Goal: Task Accomplishment & Management: Complete application form

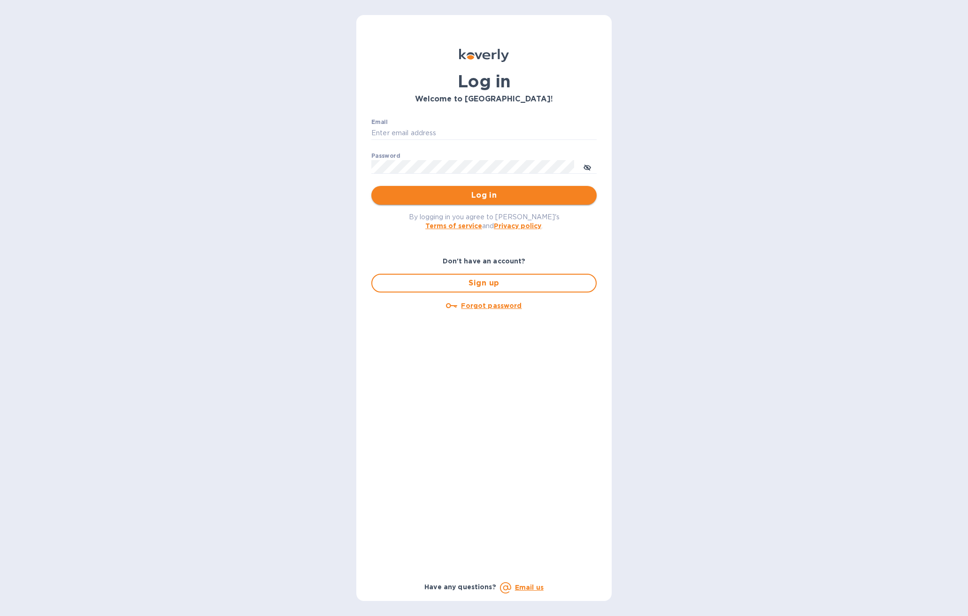
type input "[EMAIL_ADDRESS][DOMAIN_NAME]"
click at [510, 195] on span "Log in" at bounding box center [484, 195] width 210 height 11
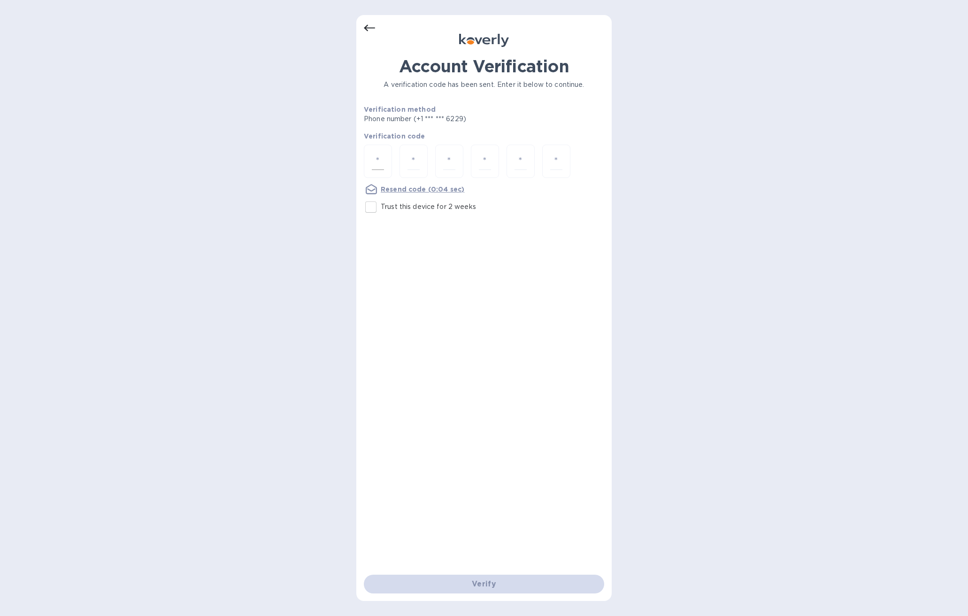
click at [387, 154] on div at bounding box center [378, 161] width 28 height 33
paste input "5"
type input "5"
type input "9"
type input "6"
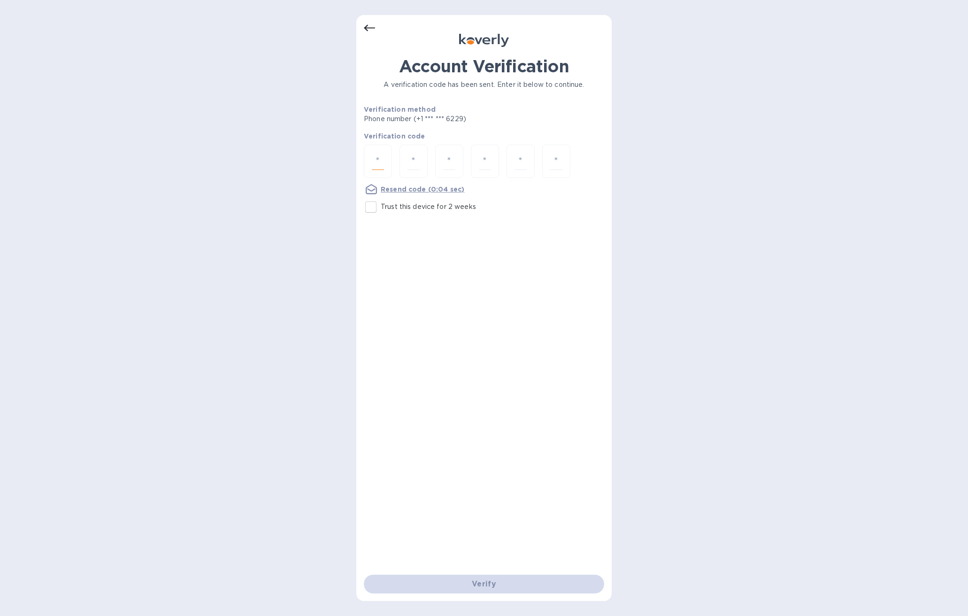
type input "1"
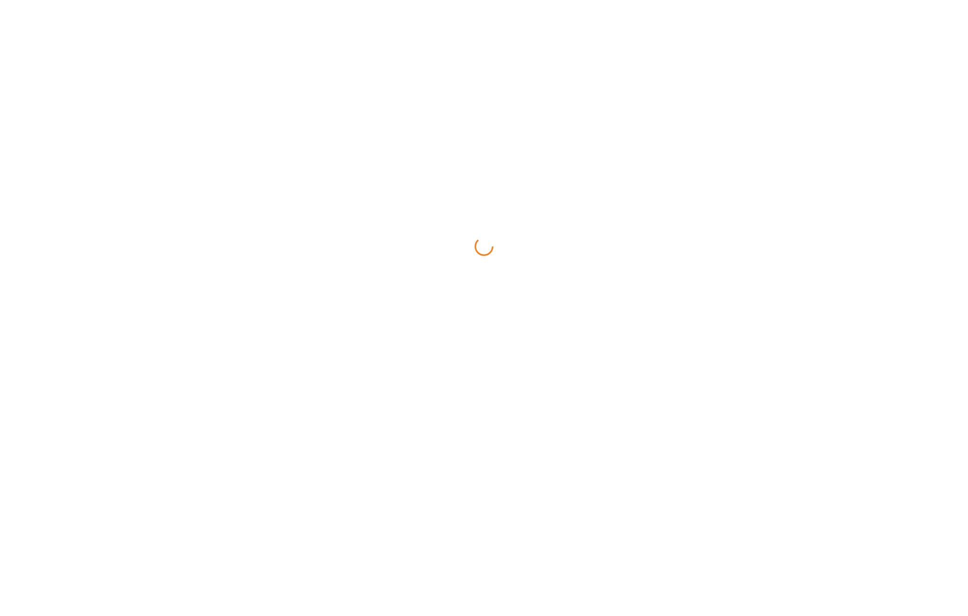
click at [370, 0] on html at bounding box center [484, 0] width 968 height 0
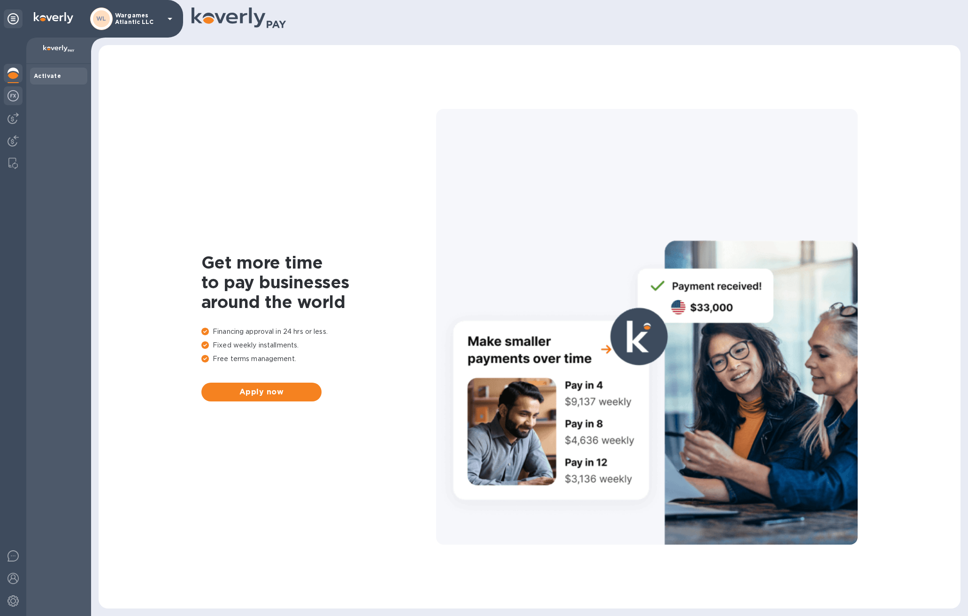
click at [19, 96] on div at bounding box center [13, 96] width 19 height 21
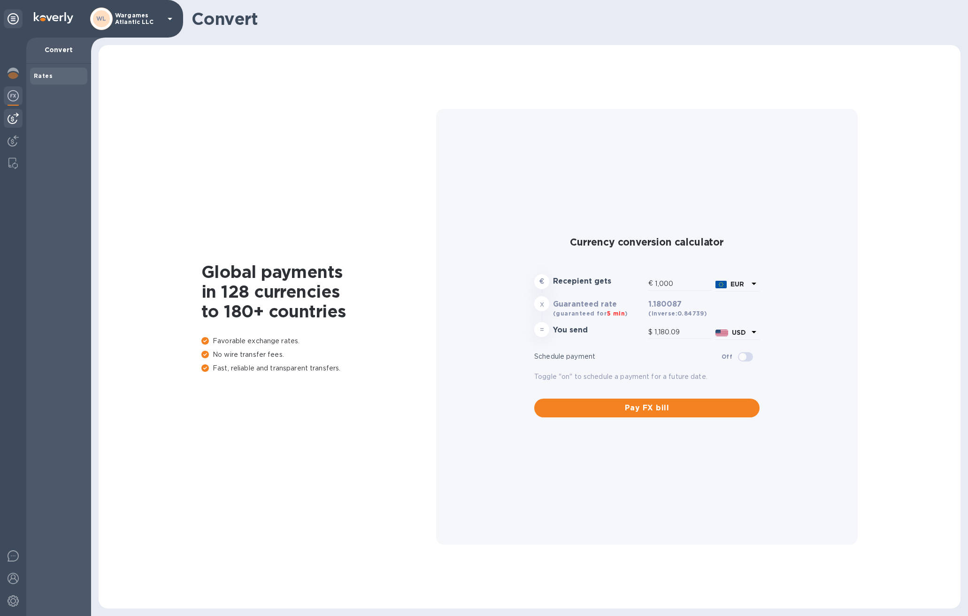
type input "1,180.09"
click at [4, 125] on div at bounding box center [13, 118] width 19 height 19
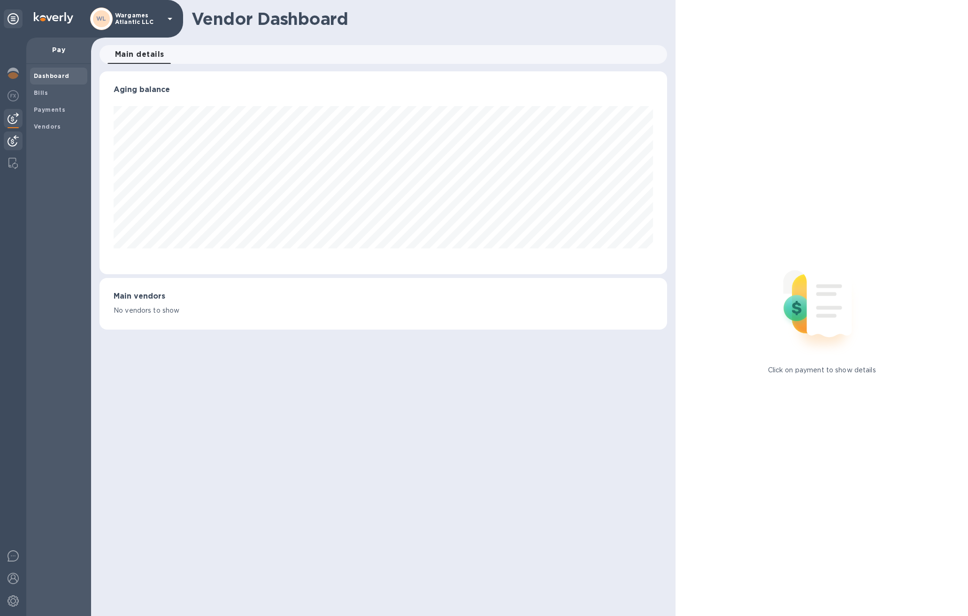
scroll to position [203, 568]
click at [4, 143] on div at bounding box center [13, 141] width 19 height 21
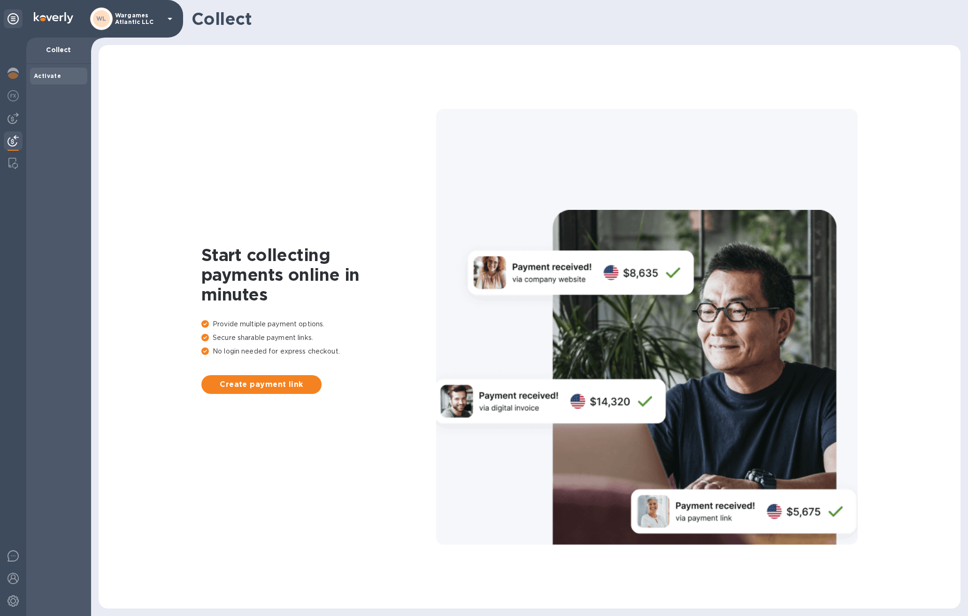
click at [3, 166] on div at bounding box center [13, 327] width 26 height 579
click at [4, 164] on div at bounding box center [13, 163] width 19 height 19
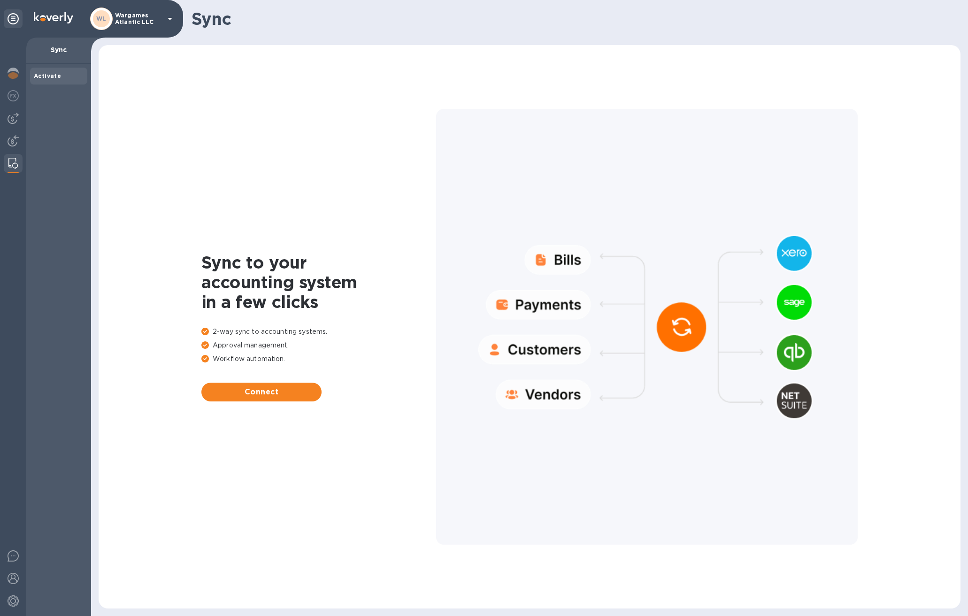
click at [57, 81] on div "Activate" at bounding box center [58, 76] width 57 height 17
click at [74, 50] on p "Sync" at bounding box center [59, 49] width 50 height 9
click at [63, 48] on p "Sync" at bounding box center [59, 49] width 50 height 9
click at [170, 19] on icon at bounding box center [170, 19] width 5 height 2
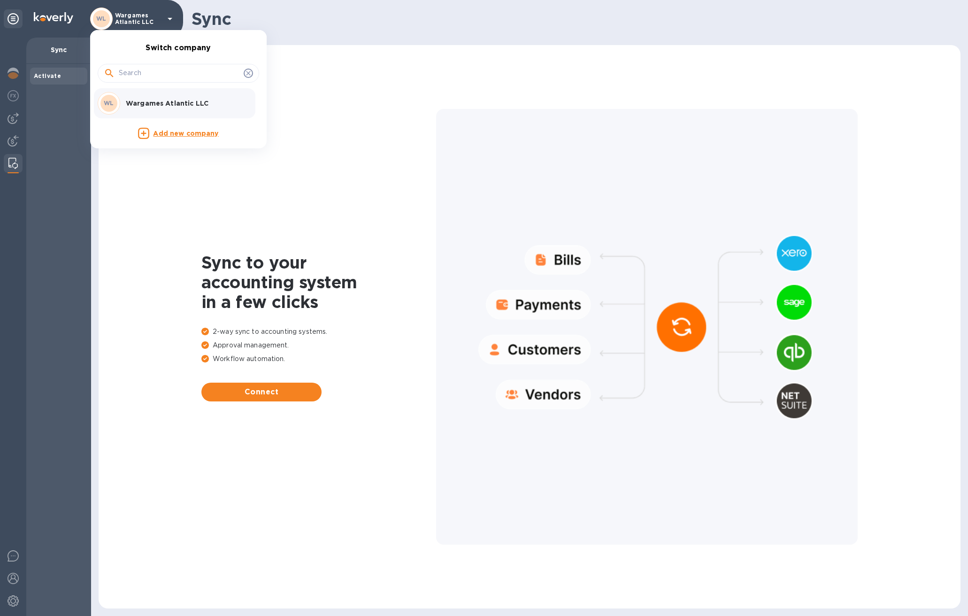
click at [154, 105] on p "Wargames Atlantic LLC" at bounding box center [185, 103] width 118 height 9
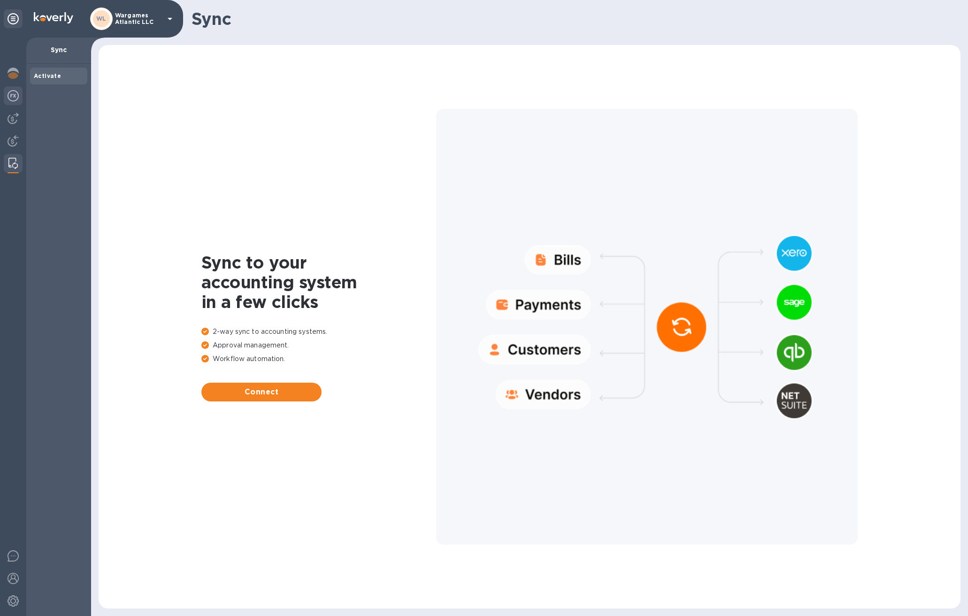
click at [8, 90] on img at bounding box center [13, 95] width 11 height 11
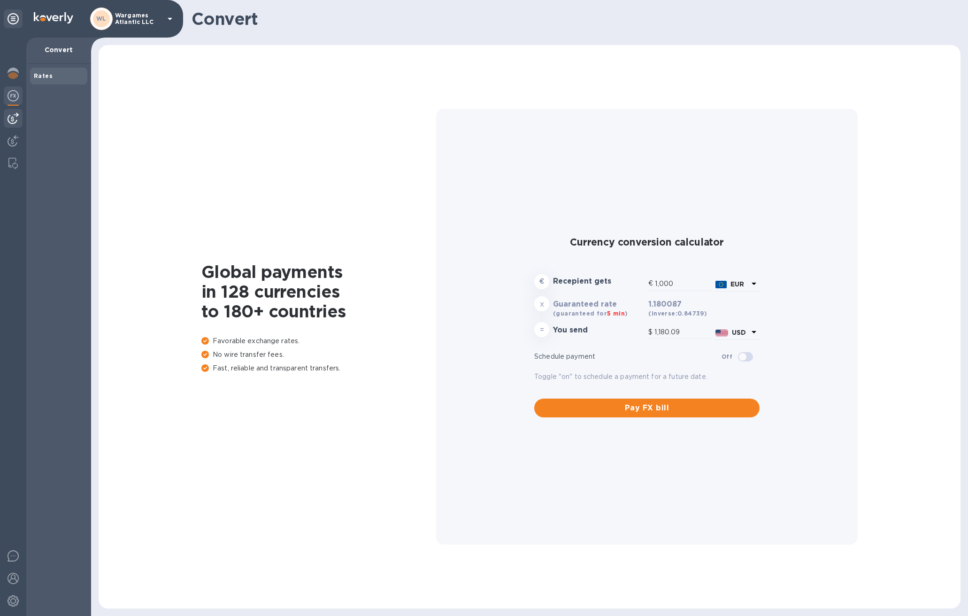
click at [9, 112] on div at bounding box center [13, 118] width 19 height 19
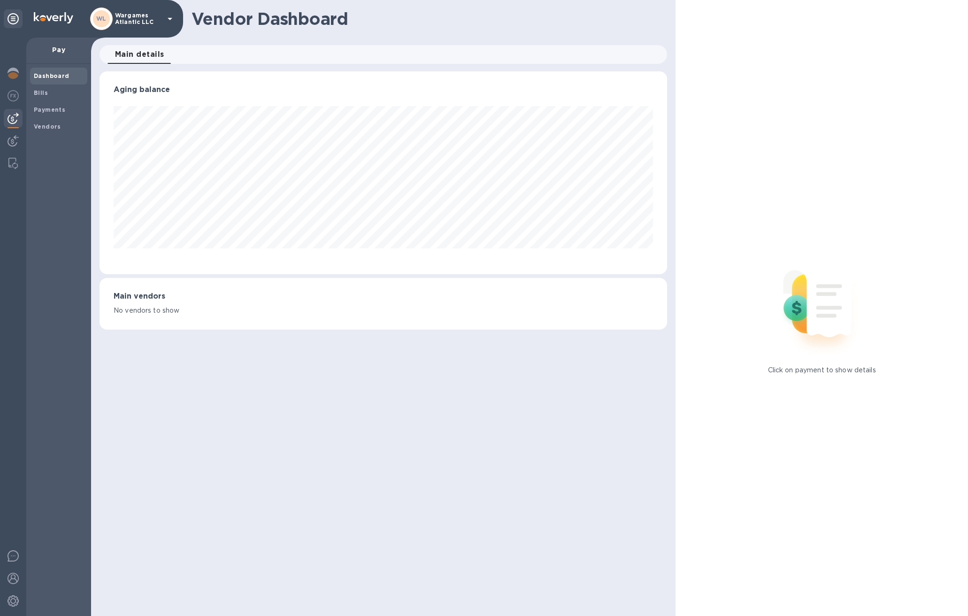
scroll to position [203, 568]
click at [39, 125] on b "Vendors" at bounding box center [47, 126] width 27 height 7
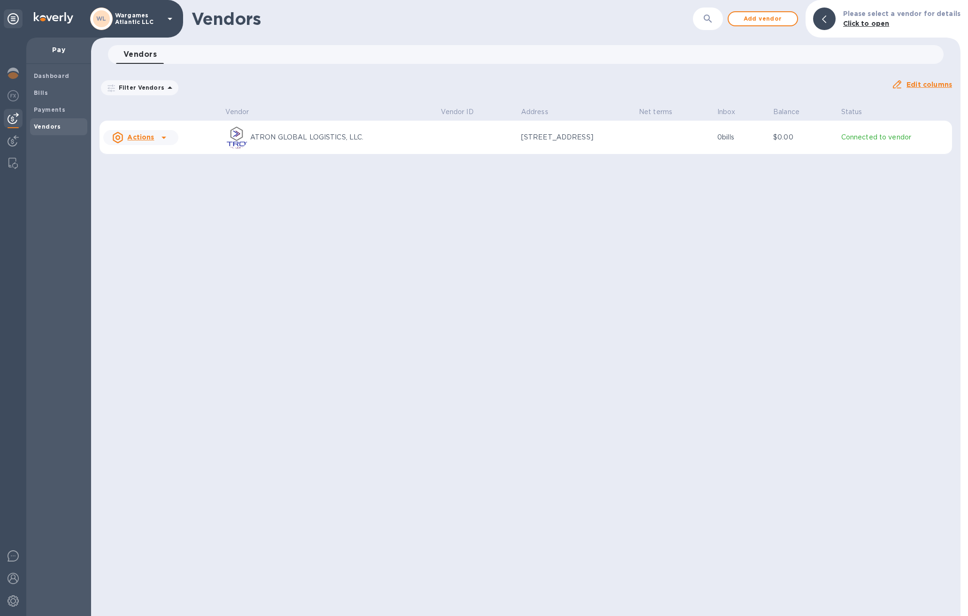
click at [153, 138] on u "Actions" at bounding box center [140, 137] width 27 height 8
click at [149, 176] on b "Add new bill" at bounding box center [152, 176] width 44 height 8
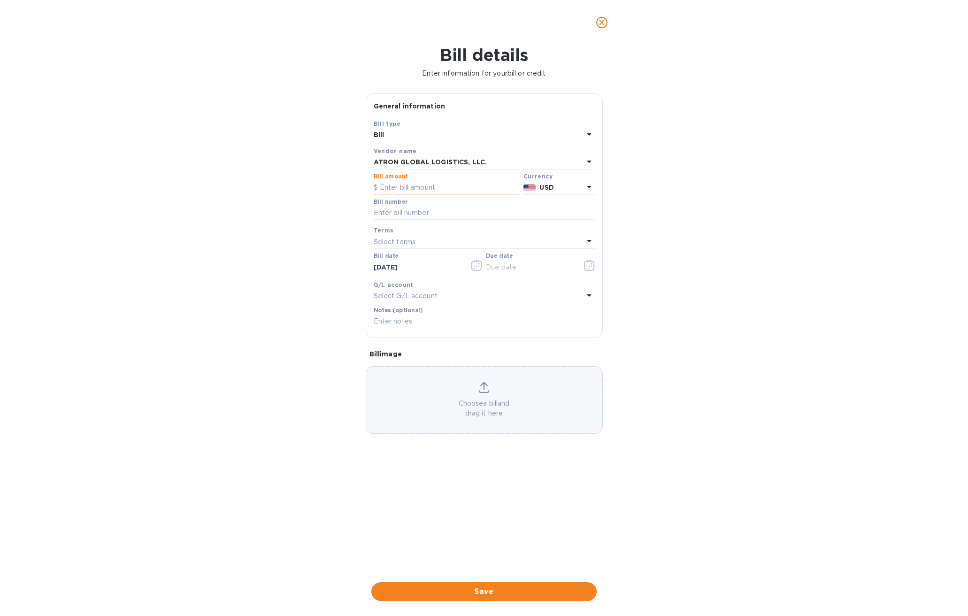
click at [410, 182] on input "text" at bounding box center [447, 188] width 146 height 14
type input "950"
click at [413, 210] on input "text" at bounding box center [484, 213] width 221 height 14
paste input "S00002771"
type input "S00002771"
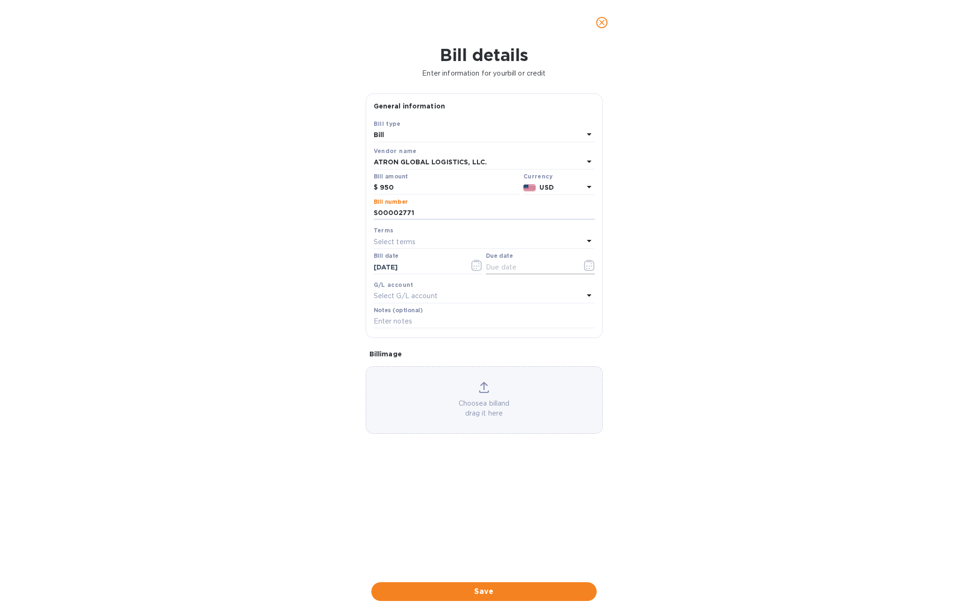
click at [586, 267] on icon "button" at bounding box center [589, 265] width 11 height 11
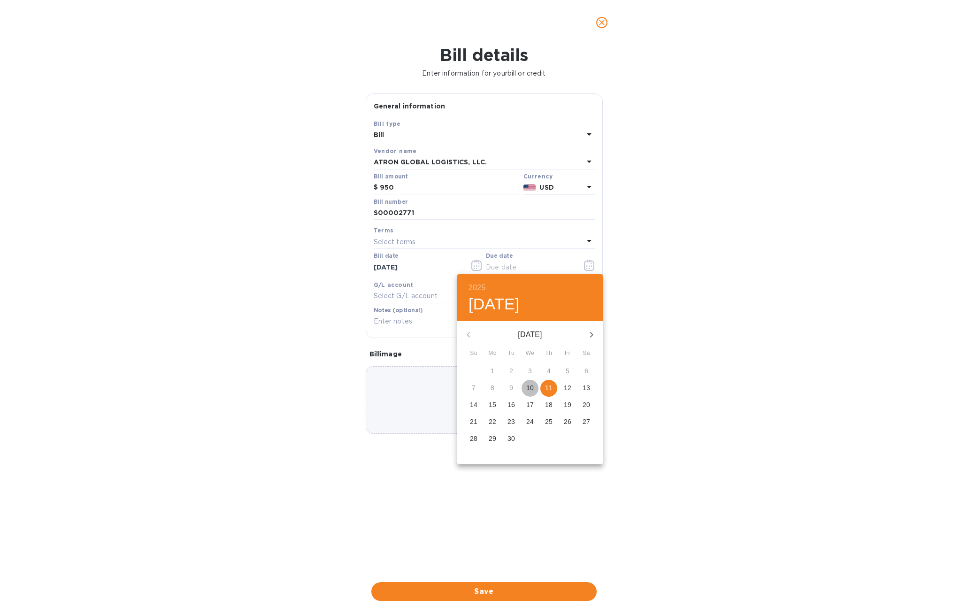
click at [528, 389] on p "10" at bounding box center [530, 387] width 8 height 9
type input "09/10/2025"
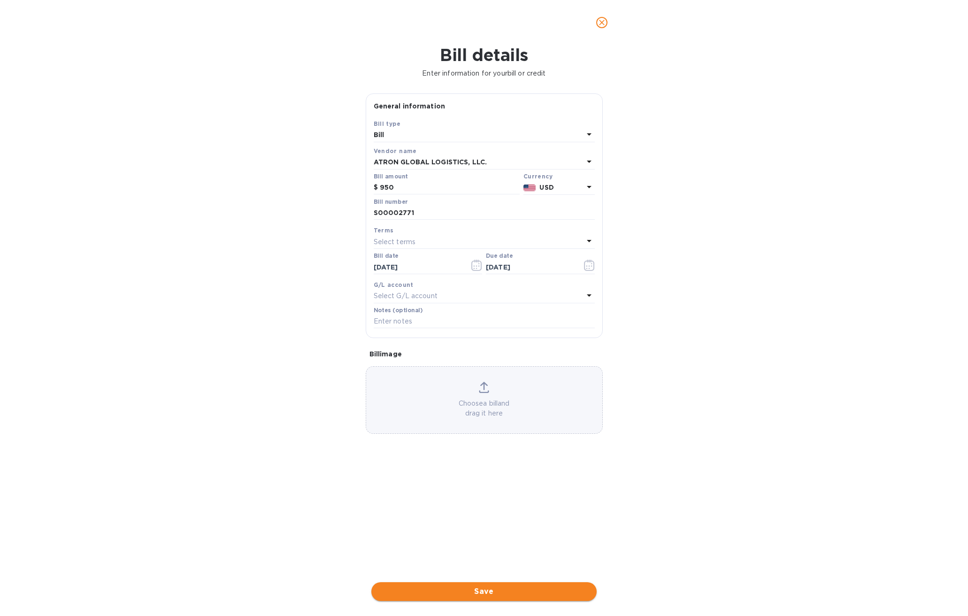
click at [492, 589] on span "Save" at bounding box center [484, 591] width 210 height 11
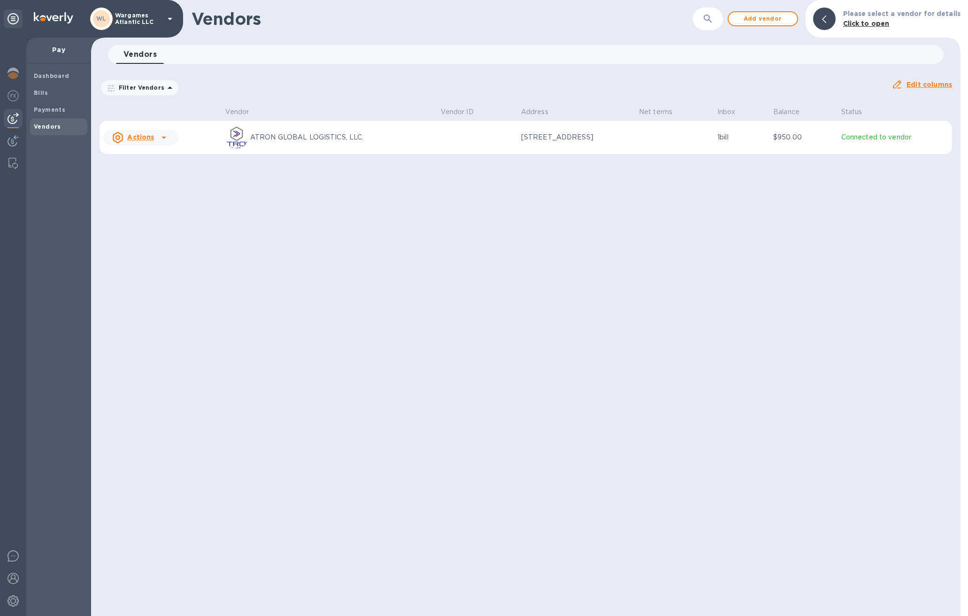
click at [160, 141] on icon at bounding box center [163, 137] width 11 height 11
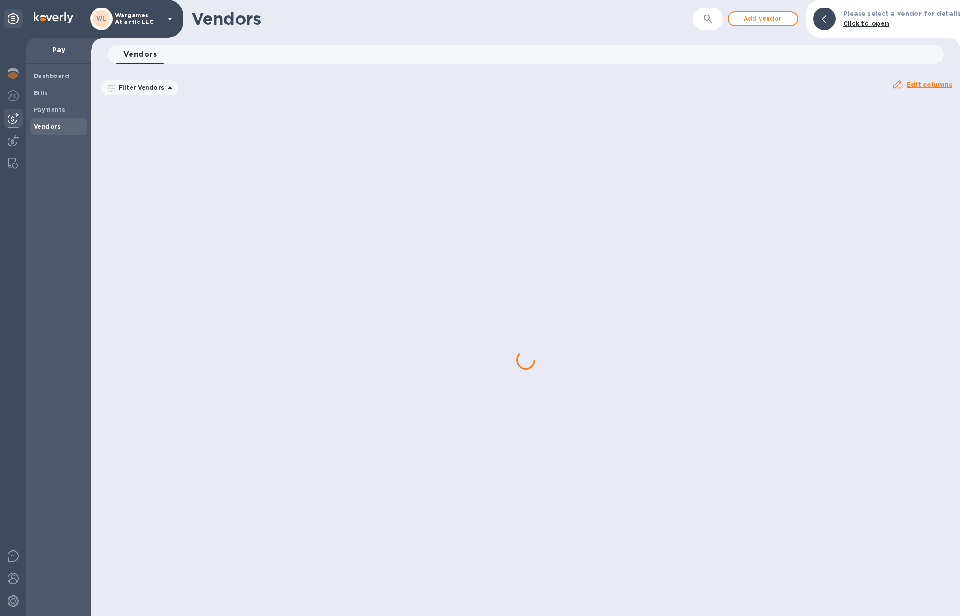
click at [324, 102] on div "Vendors ​ Add vendor Please select a vendor for details Click to open Vendors 0…" at bounding box center [526, 308] width 870 height 616
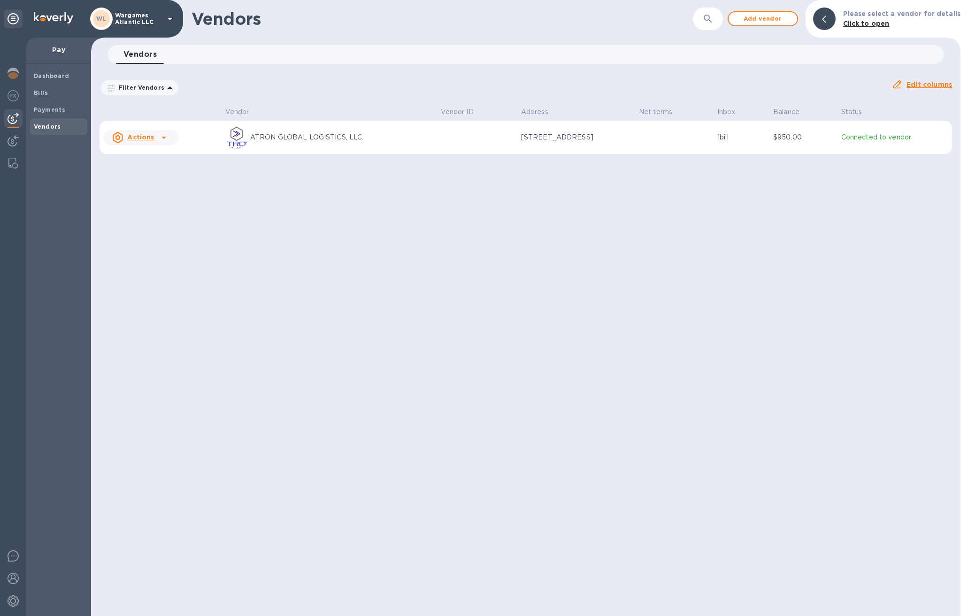
click at [137, 135] on u "Actions" at bounding box center [140, 137] width 27 height 8
click at [220, 108] on div at bounding box center [484, 308] width 968 height 616
click at [36, 92] on b "Bills" at bounding box center [41, 92] width 14 height 7
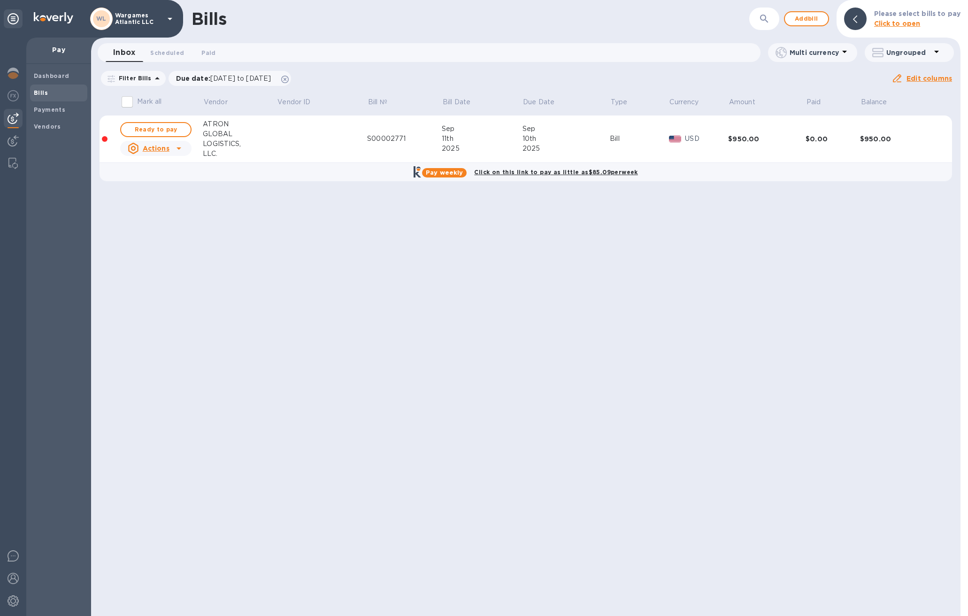
click at [166, 146] on u "Actions" at bounding box center [156, 149] width 27 height 8
click at [168, 130] on div at bounding box center [484, 308] width 968 height 616
click at [163, 128] on span "Ready to pay" at bounding box center [156, 129] width 54 height 11
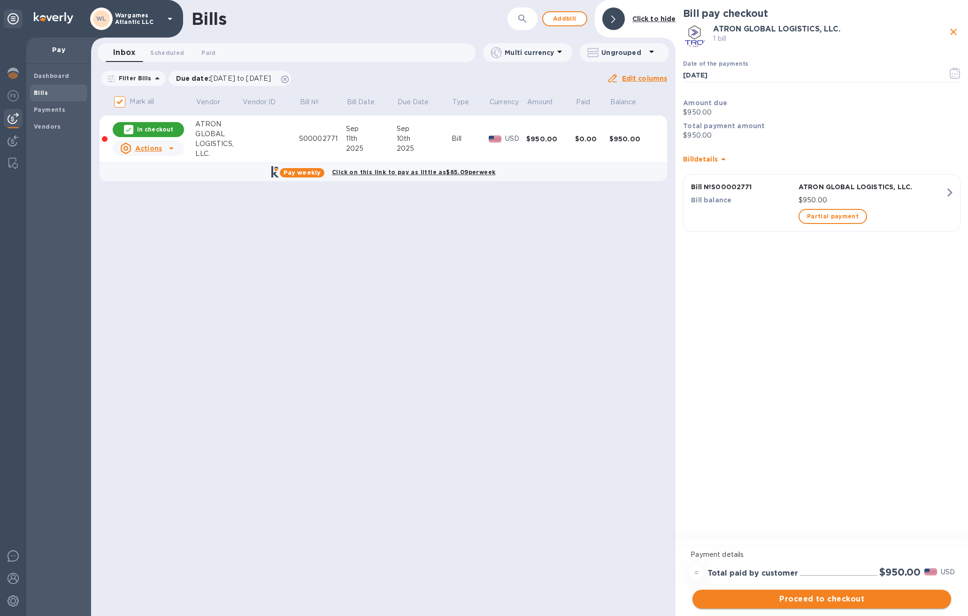
click at [824, 595] on span "Proceed to checkout" at bounding box center [822, 599] width 244 height 11
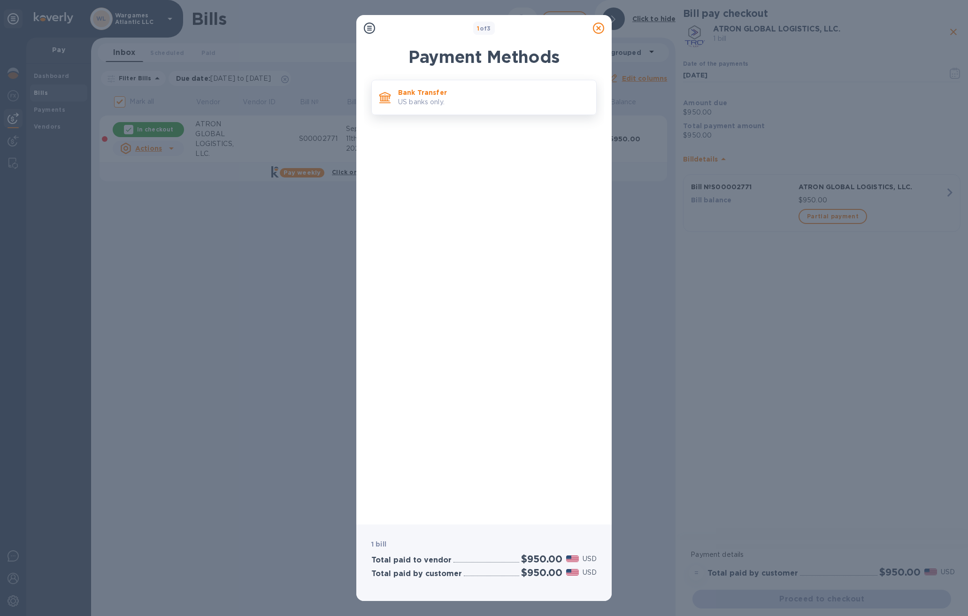
click at [529, 85] on div "Bank Transfer US banks only." at bounding box center [493, 97] width 198 height 27
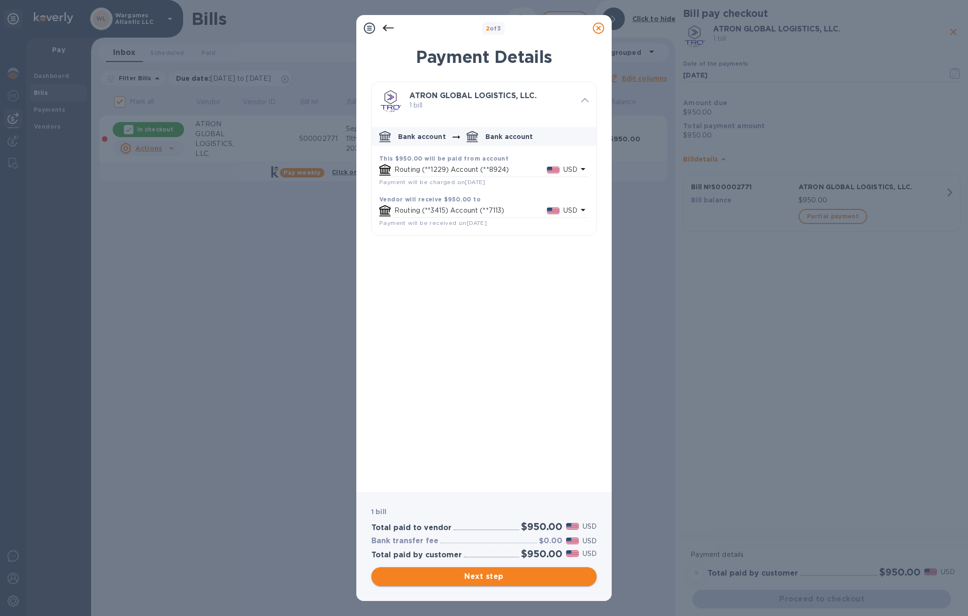
click at [524, 572] on span "Next step" at bounding box center [484, 576] width 210 height 11
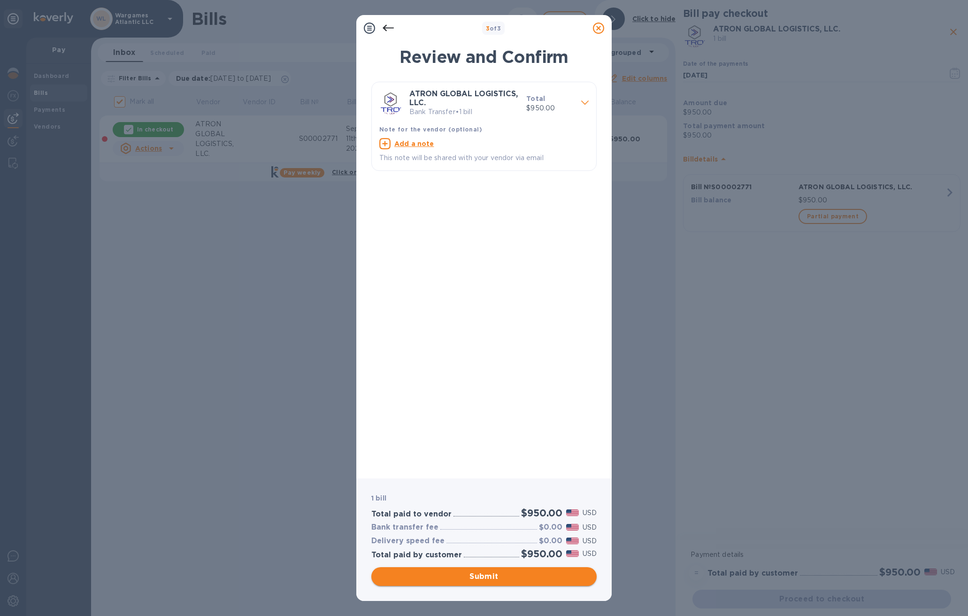
click at [516, 576] on span "Submit" at bounding box center [484, 576] width 210 height 11
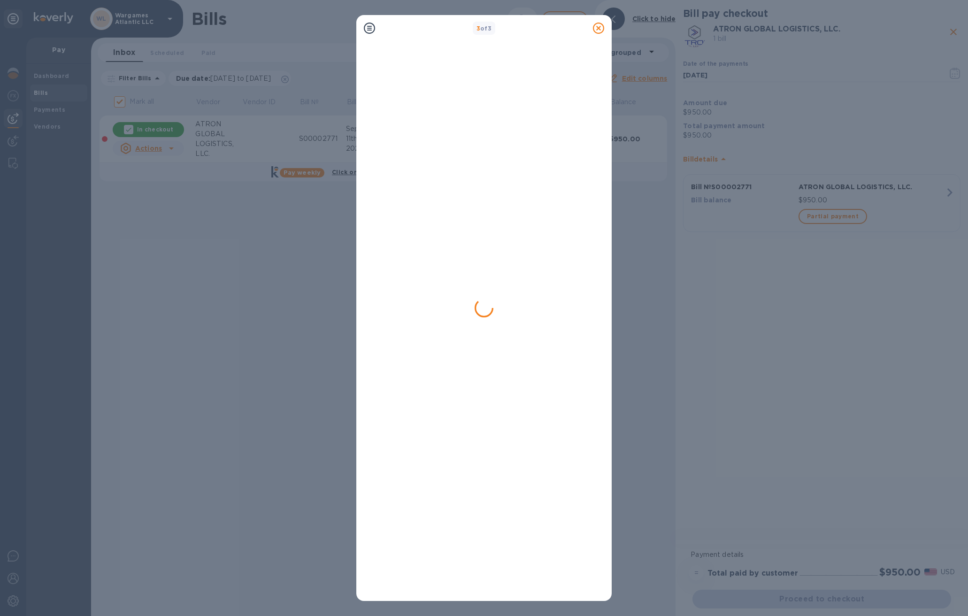
checkbox input "false"
